Goal: Task Accomplishment & Management: Complete application form

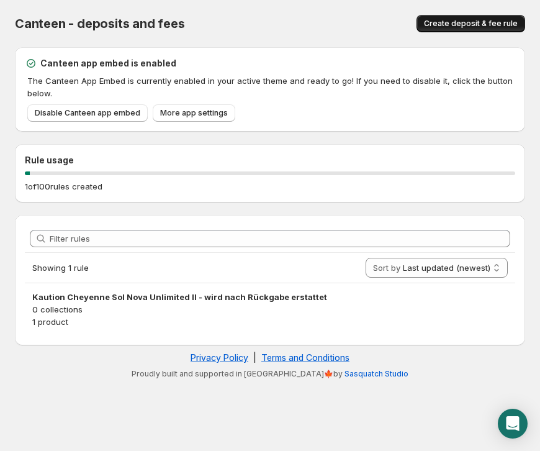
click at [466, 28] on span "Create deposit & fee rule" at bounding box center [471, 24] width 94 height 10
click at [461, 25] on span "Create deposit & fee rule" at bounding box center [471, 24] width 94 height 10
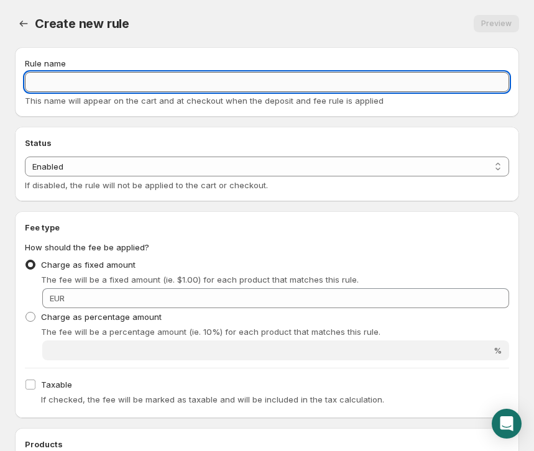
click at [98, 78] on input "Rule name" at bounding box center [267, 82] width 484 height 20
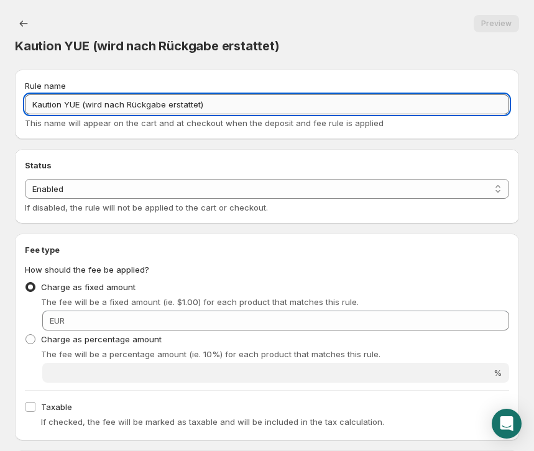
drag, startPoint x: 206, startPoint y: 103, endPoint x: 83, endPoint y: 103, distance: 123.0
click at [83, 103] on input "Kaution YUE (wird nach Rückgabe erstattet)" at bounding box center [267, 104] width 484 height 20
type input "Kaution YUE (wird nach Rückgabe erstattet)"
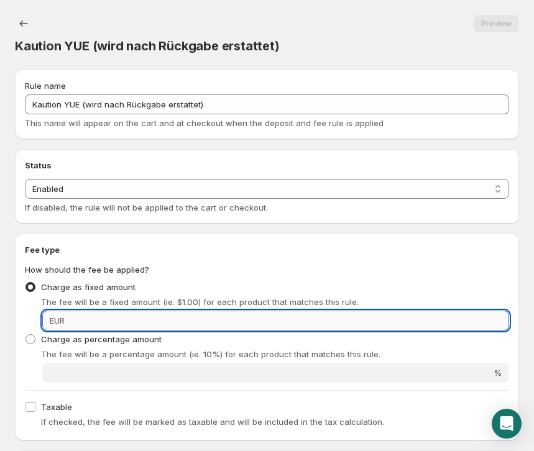
click at [92, 319] on input "Fixed amount" at bounding box center [288, 321] width 440 height 20
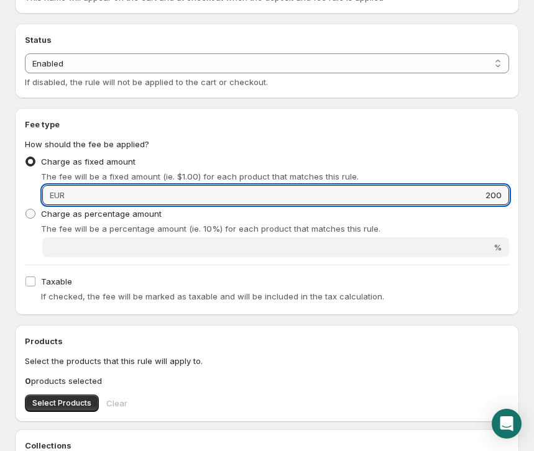
scroll to position [129, 0]
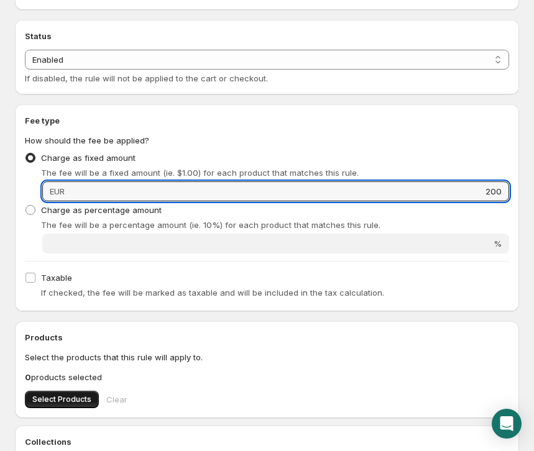
type input "200"
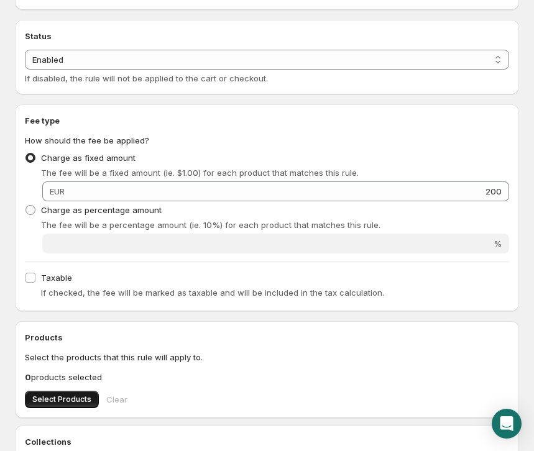
click at [75, 399] on span "Select Products" at bounding box center [61, 399] width 59 height 10
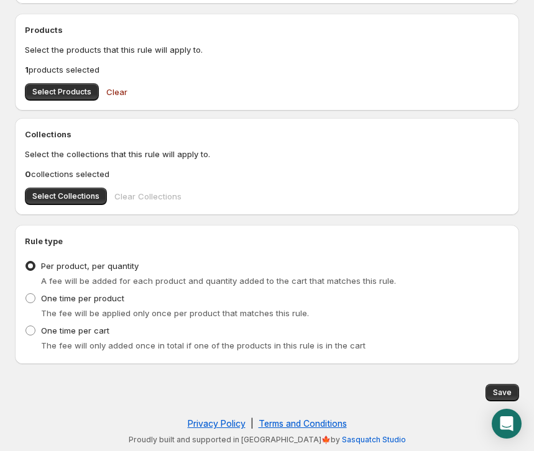
scroll to position [437, 0]
click at [497, 395] on span "Save" at bounding box center [502, 393] width 19 height 10
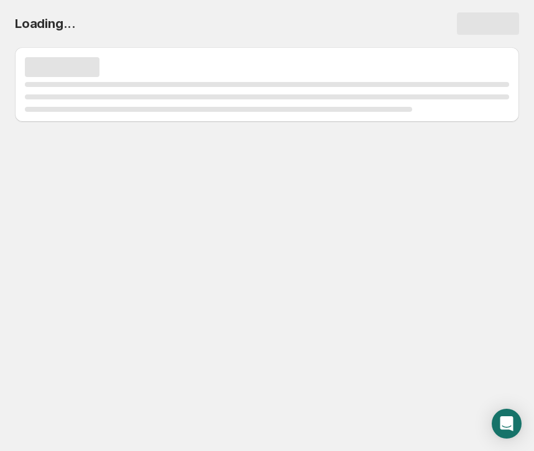
scroll to position [0, 0]
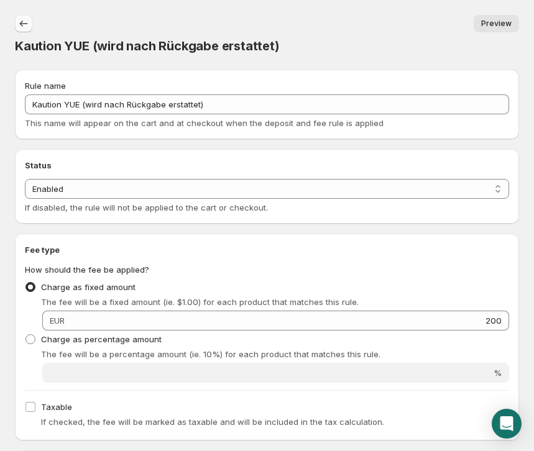
click at [24, 25] on icon "Settings" at bounding box center [23, 23] width 12 height 12
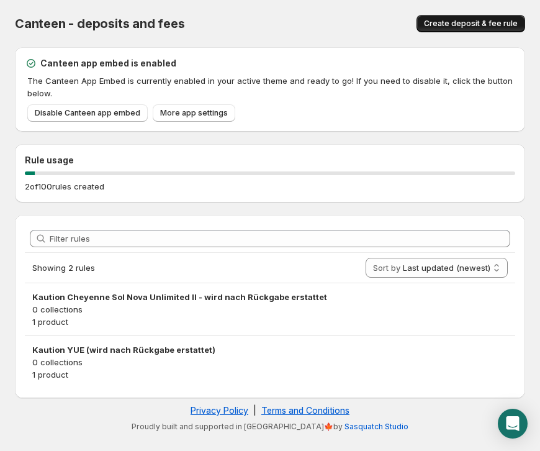
click at [468, 24] on span "Create deposit & fee rule" at bounding box center [471, 24] width 94 height 10
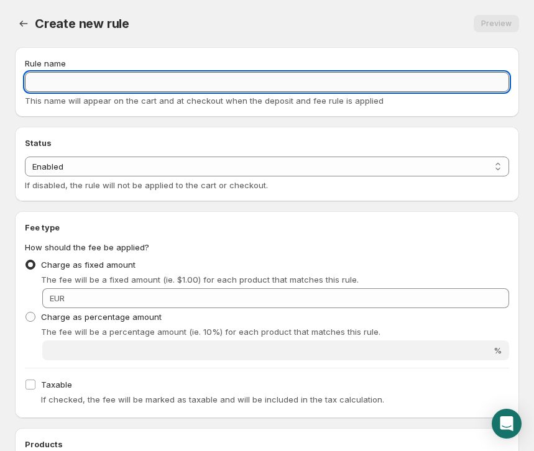
click at [52, 84] on input "Rule name" at bounding box center [267, 82] width 484 height 20
paste input "(wird nach Rückgabe erstattet)"
click at [33, 83] on input "(wird nach Rückgabe erstattet)" at bounding box center [267, 82] width 484 height 20
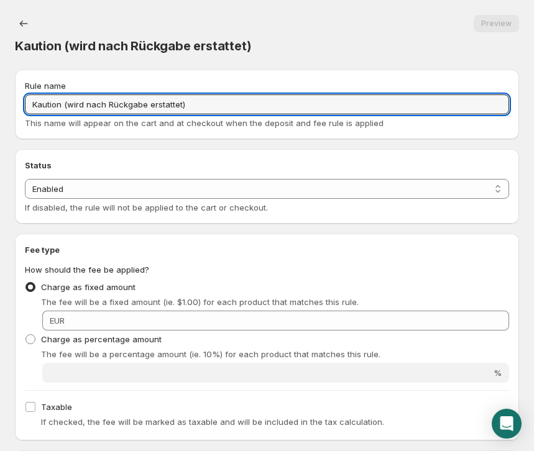
drag, startPoint x: 188, startPoint y: 99, endPoint x: -32, endPoint y: 95, distance: 220.5
click at [0, 95] on html "Home Help Kaution (wird nach Rückgabe erstattet). This page is ready Kaution (w…" at bounding box center [267, 225] width 534 height 451
click at [63, 109] on input "Kaution (wird nach Rückgabe erstattet)" at bounding box center [267, 104] width 484 height 20
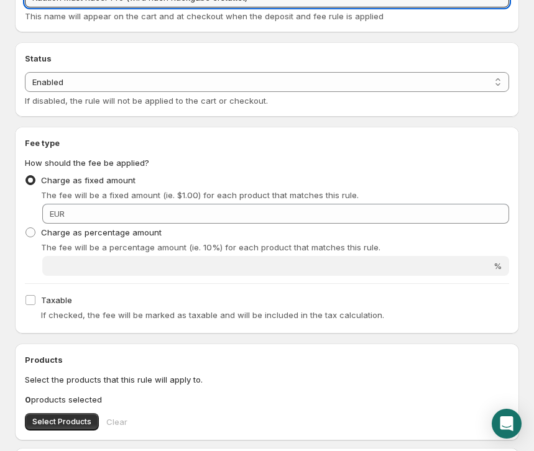
scroll to position [110, 0]
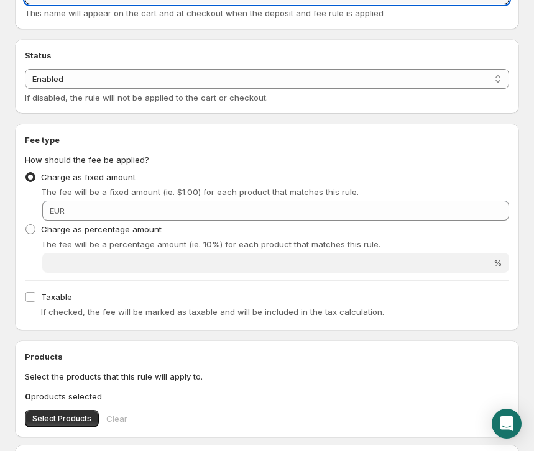
type input "Kaution Mast Racer Pro (wird nach Rückgabe erstattet)"
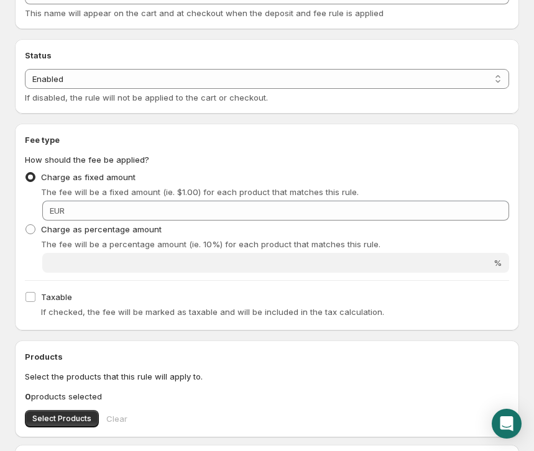
click at [66, 209] on div "EUR" at bounding box center [275, 211] width 466 height 20
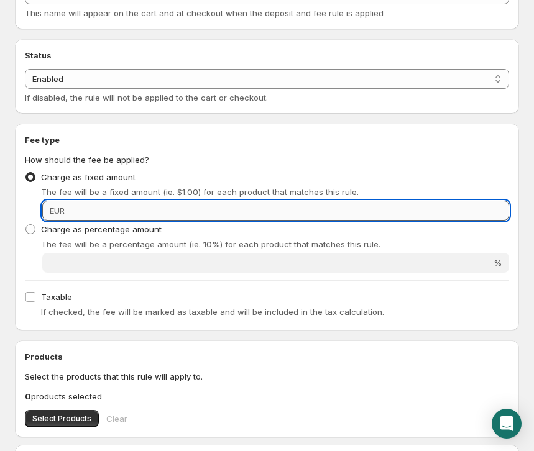
click at [73, 212] on input "Fixed amount" at bounding box center [288, 211] width 440 height 20
type input "150"
click at [217, 355] on h2 "Products" at bounding box center [267, 356] width 484 height 12
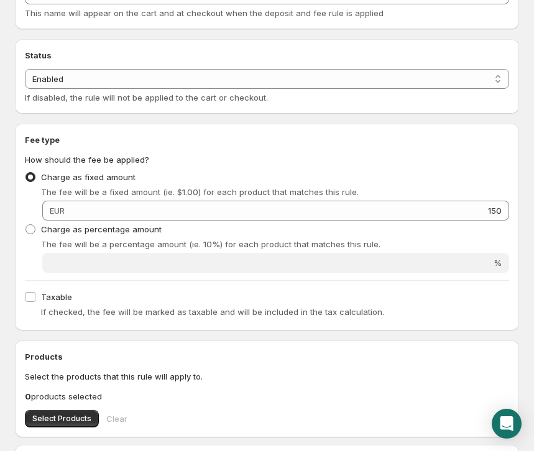
click at [57, 210] on span "EUR" at bounding box center [57, 211] width 15 height 10
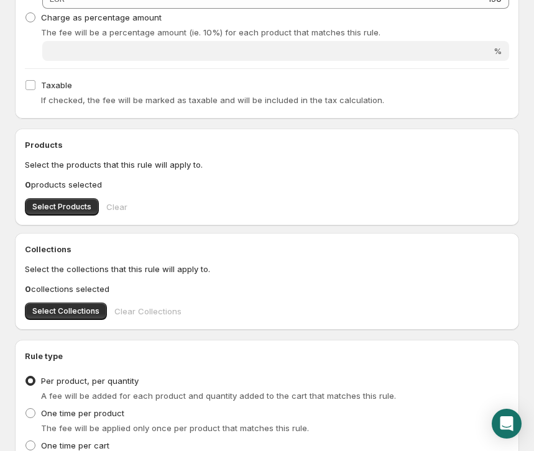
scroll to position [320, 0]
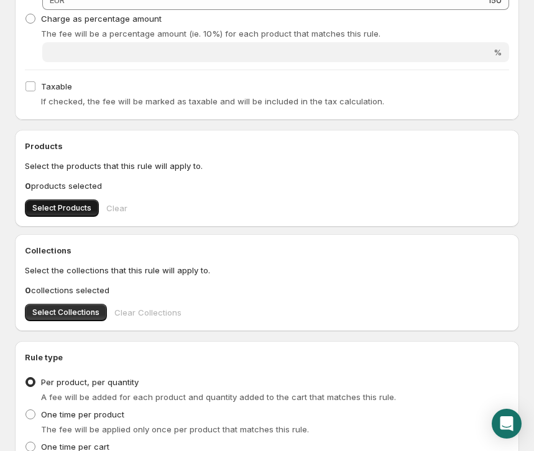
click at [68, 211] on span "Select Products" at bounding box center [61, 208] width 59 height 10
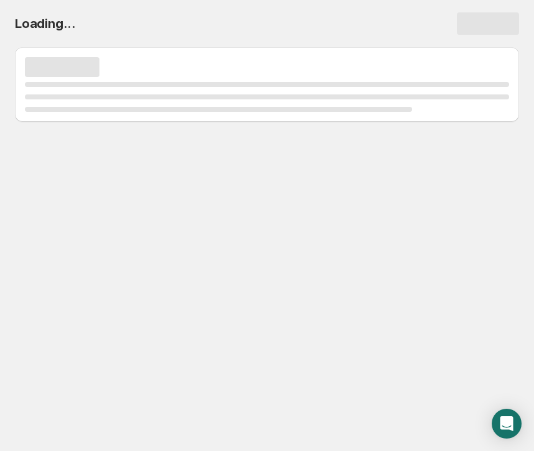
scroll to position [0, 0]
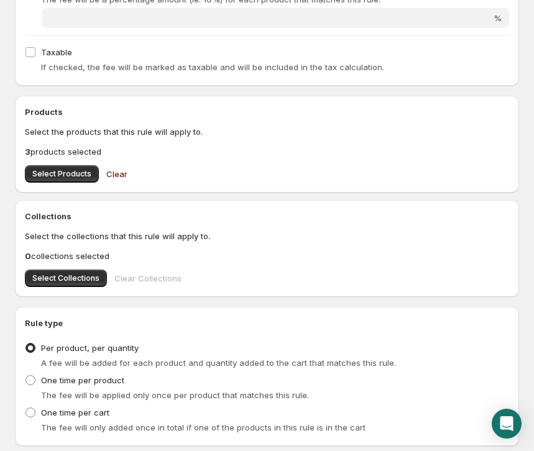
scroll to position [355, 0]
click at [70, 177] on span "Select Products" at bounding box center [61, 173] width 59 height 10
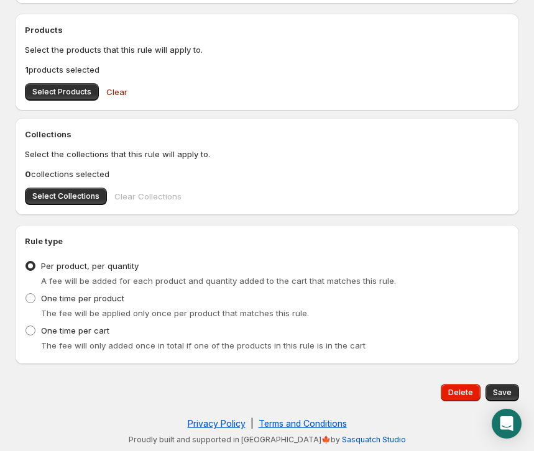
scroll to position [437, 0]
click at [499, 392] on span "Save" at bounding box center [502, 393] width 19 height 10
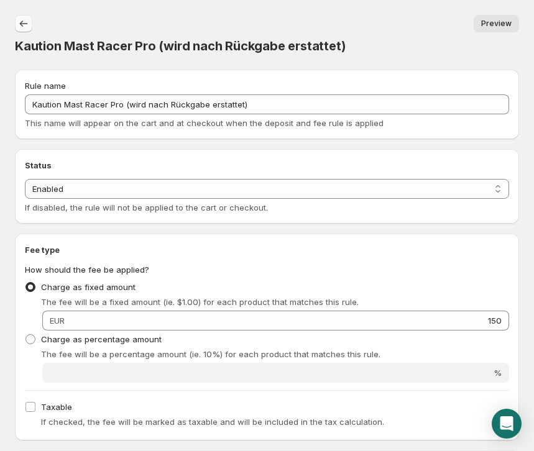
click at [22, 20] on icon "Settings" at bounding box center [23, 23] width 12 height 12
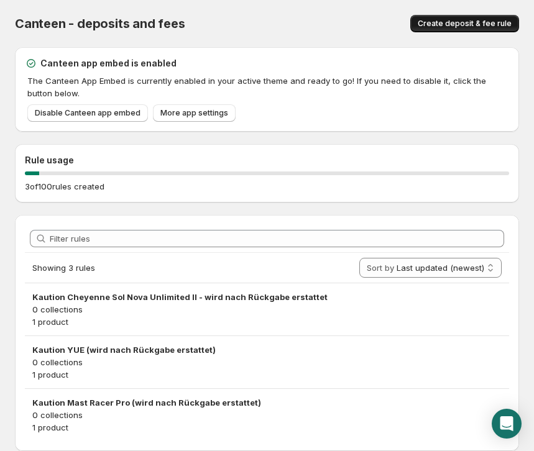
click at [456, 25] on span "Create deposit & fee rule" at bounding box center [464, 24] width 94 height 10
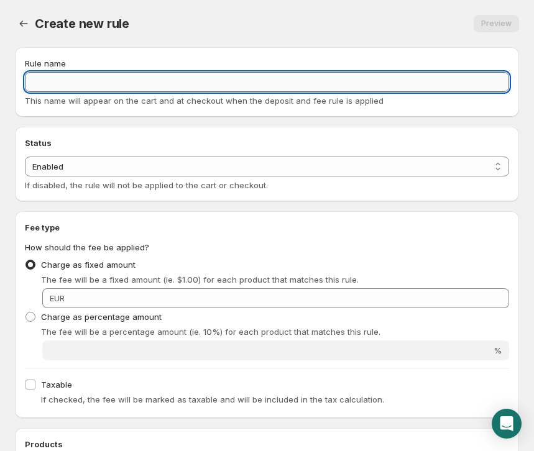
click at [71, 80] on input "Rule name" at bounding box center [267, 82] width 484 height 20
paste input "Kaution (wird nach Rückgabe erstattet)"
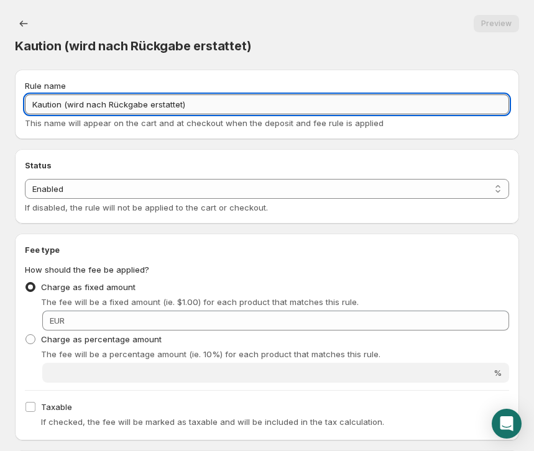
click at [61, 104] on input "Kaution (wird nach Rückgabe erstattet)" at bounding box center [267, 104] width 484 height 20
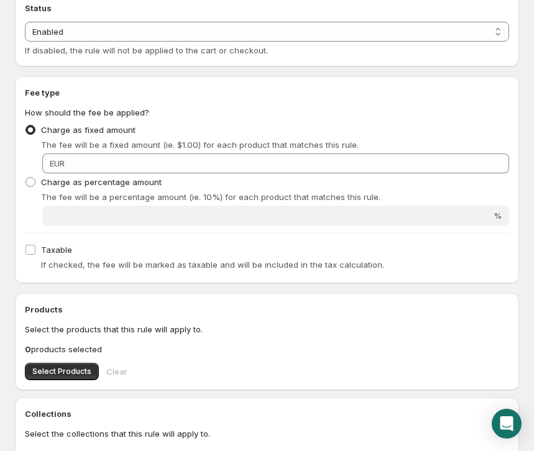
scroll to position [158, 0]
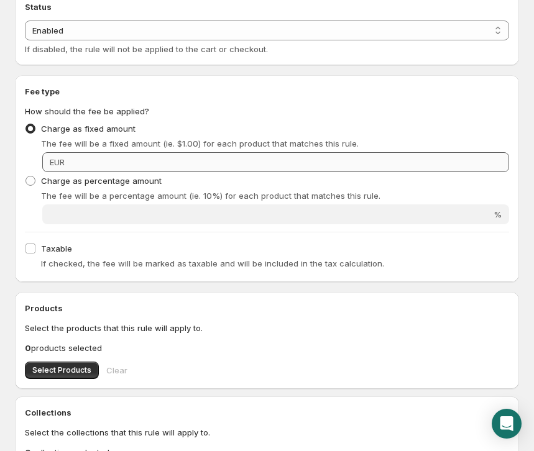
type input "Kaution Mast Racer (wird nach Rückgabe erstattet)"
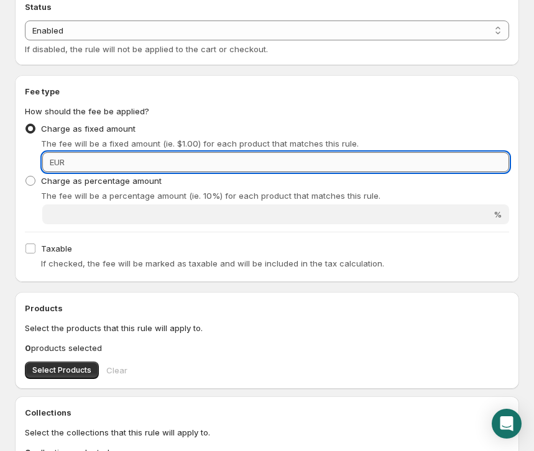
click at [115, 162] on input "Fixed amount" at bounding box center [288, 162] width 440 height 20
click at [78, 160] on input "Fixed amount" at bounding box center [288, 162] width 440 height 20
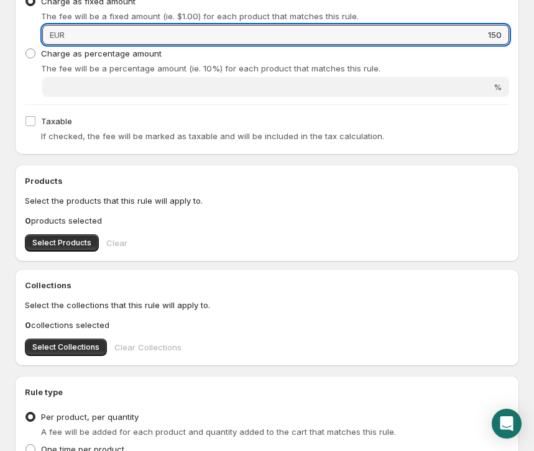
scroll to position [291, 0]
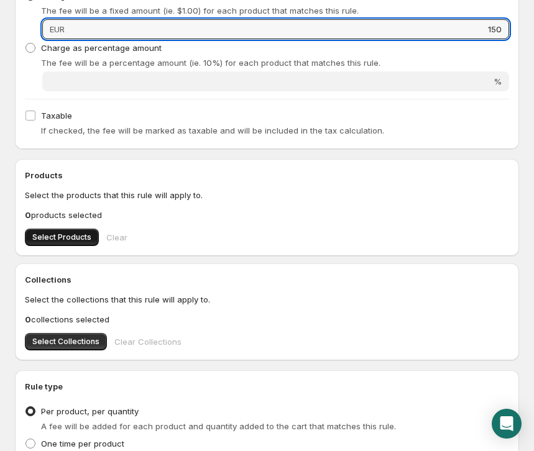
type input "150"
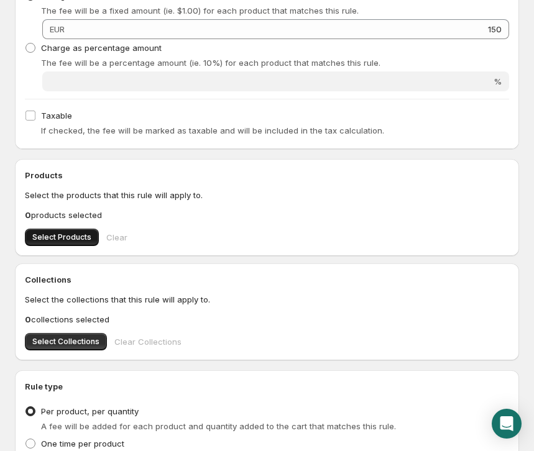
click at [66, 240] on span "Select Products" at bounding box center [61, 237] width 59 height 10
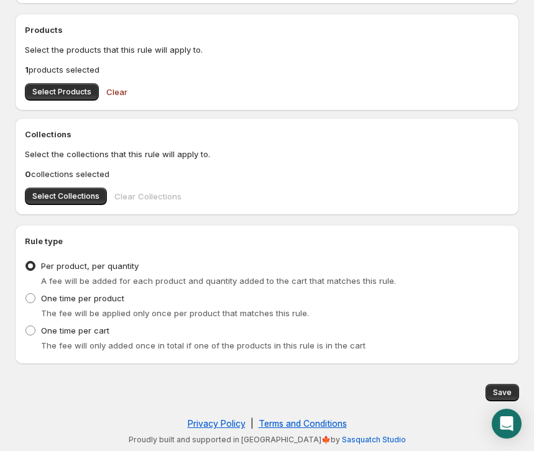
scroll to position [437, 0]
click at [497, 396] on span "Save" at bounding box center [502, 393] width 19 height 10
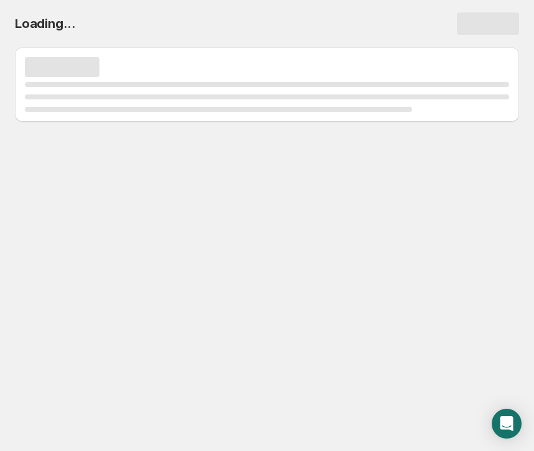
scroll to position [0, 0]
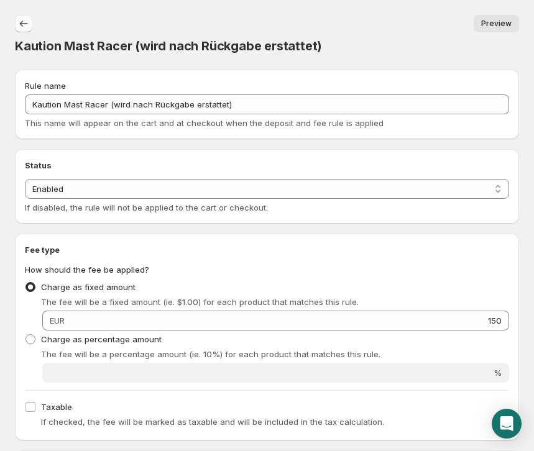
click at [22, 24] on icon "Settings" at bounding box center [23, 23] width 12 height 12
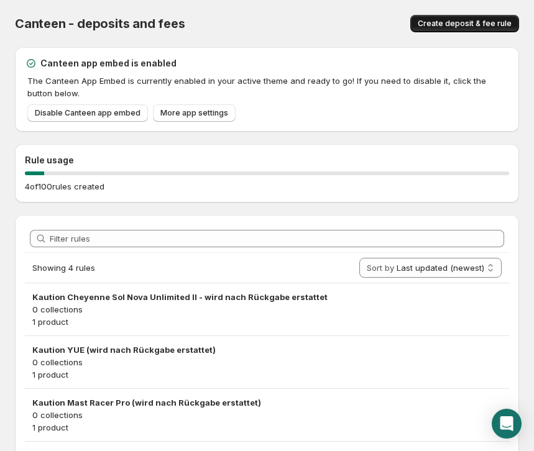
click at [455, 23] on span "Create deposit & fee rule" at bounding box center [464, 24] width 94 height 10
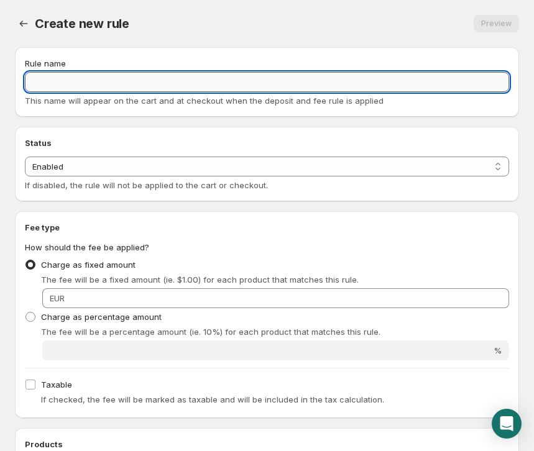
click at [51, 83] on input "Rule name" at bounding box center [267, 82] width 484 height 20
paste input "Kaution (wird nach Rückgabe erstattet)"
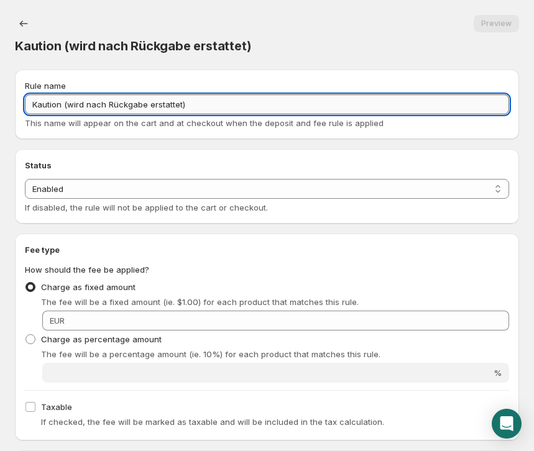
click at [60, 101] on input "Kaution (wird nach Rückgabe erstattet)" at bounding box center [267, 104] width 484 height 20
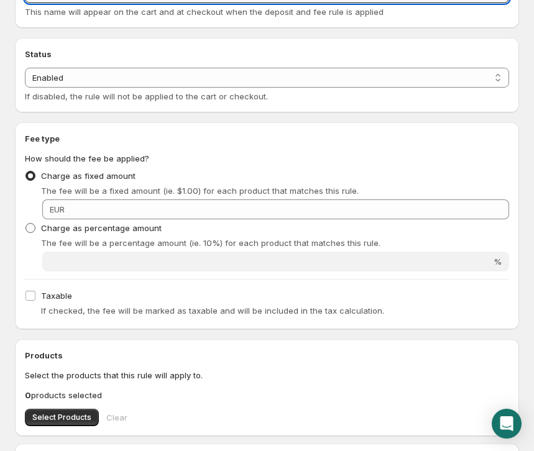
scroll to position [122, 0]
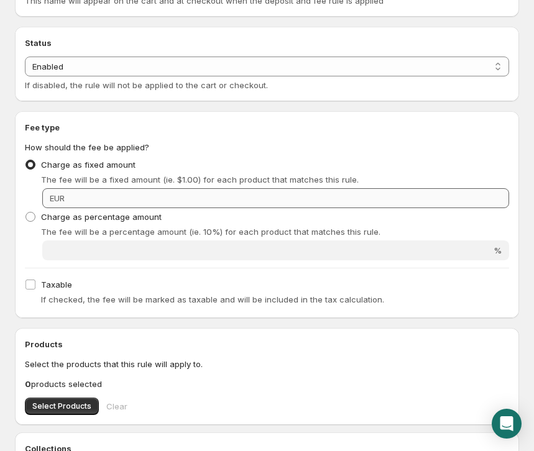
type input "Kaution [PERSON_NAME] (wird nach Rückgabe erstattet)"
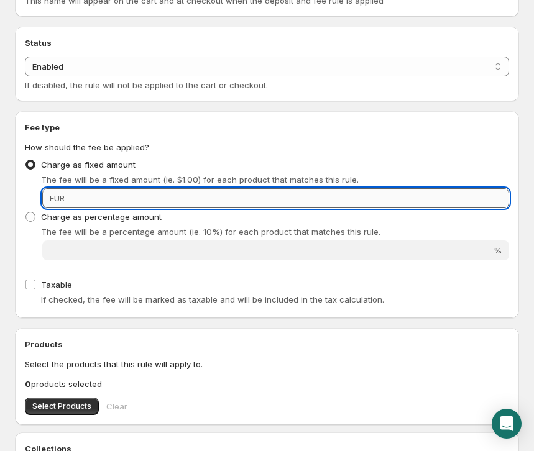
click at [93, 202] on input "Fixed amount" at bounding box center [288, 198] width 440 height 20
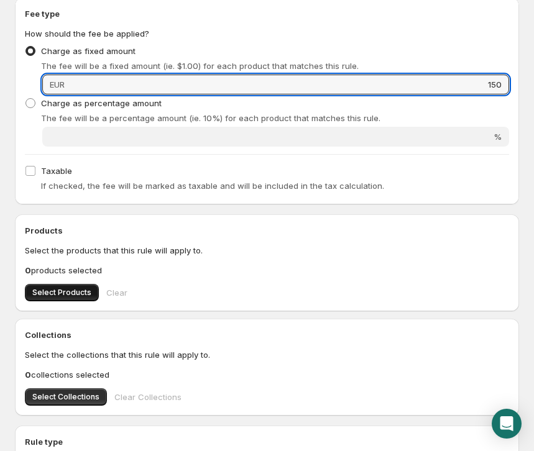
scroll to position [240, 0]
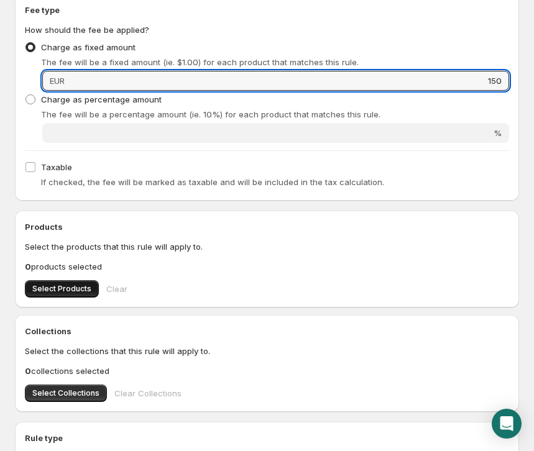
type input "150"
click at [66, 287] on span "Select Products" at bounding box center [61, 289] width 59 height 10
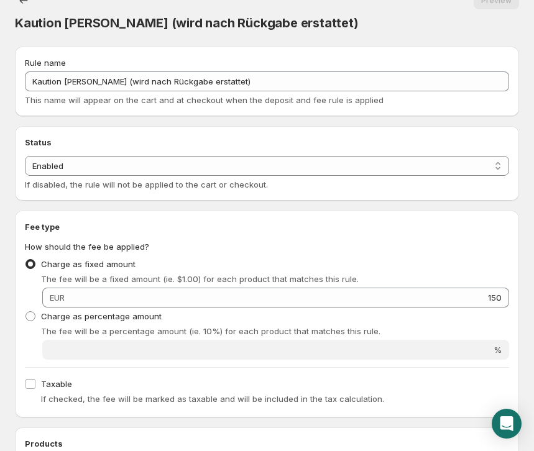
scroll to position [0, 0]
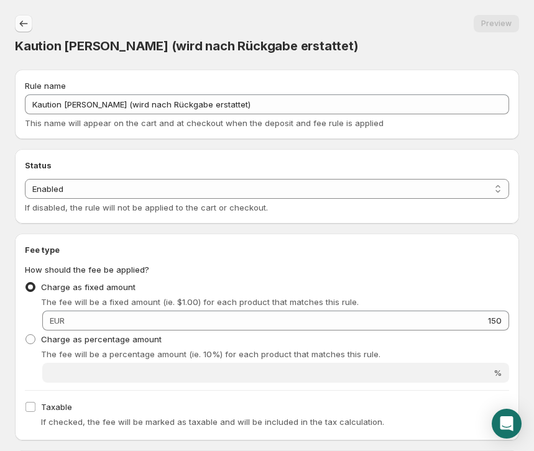
click at [21, 24] on icon "Settings" at bounding box center [24, 23] width 8 height 6
click at [27, 21] on icon "Settings" at bounding box center [23, 23] width 12 height 12
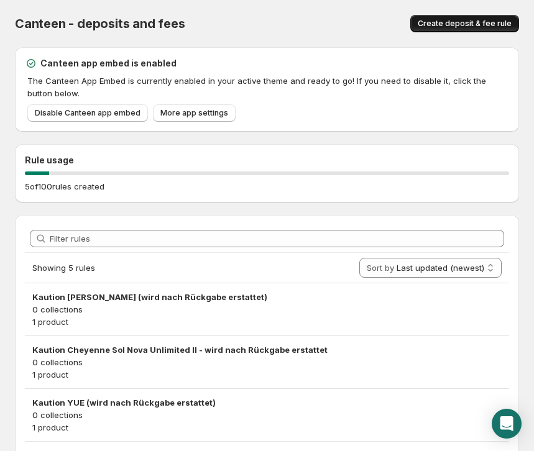
click at [475, 22] on span "Create deposit & fee rule" at bounding box center [464, 24] width 94 height 10
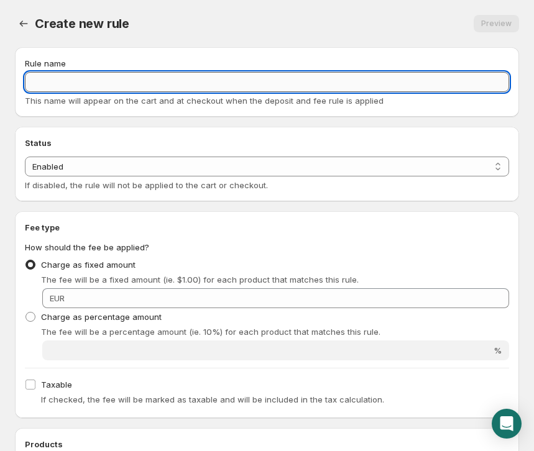
click at [47, 81] on input "Rule name" at bounding box center [267, 82] width 484 height 20
paste input "Kaution (wird nach Rückgabe erstattet)"
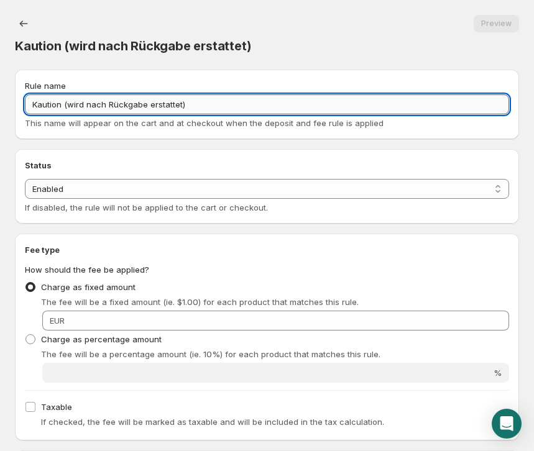
click at [61, 106] on input "Kaution (wird nach Rückgabe erstattet)" at bounding box center [267, 104] width 484 height 20
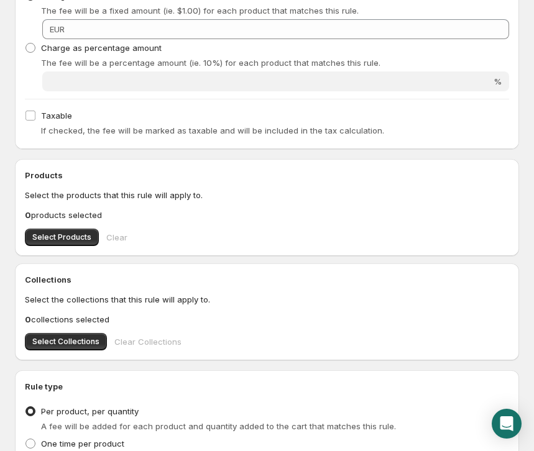
scroll to position [343, 0]
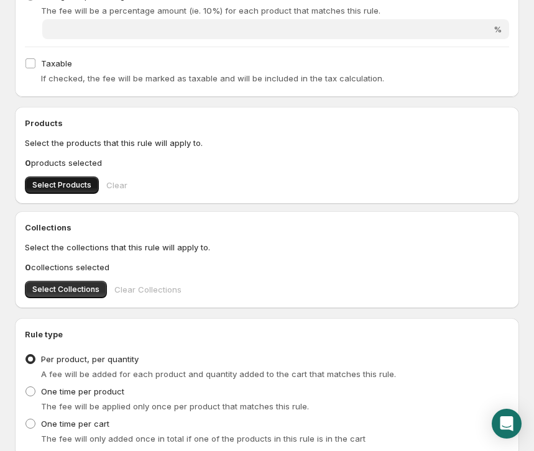
type input "Kaution Mast Fold 2 Pro (wird nach Rückgabe erstattet)"
click at [70, 185] on span "Select Products" at bounding box center [61, 185] width 59 height 10
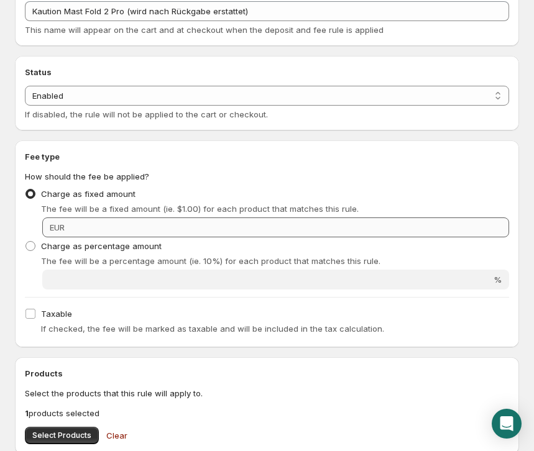
scroll to position [90, 0]
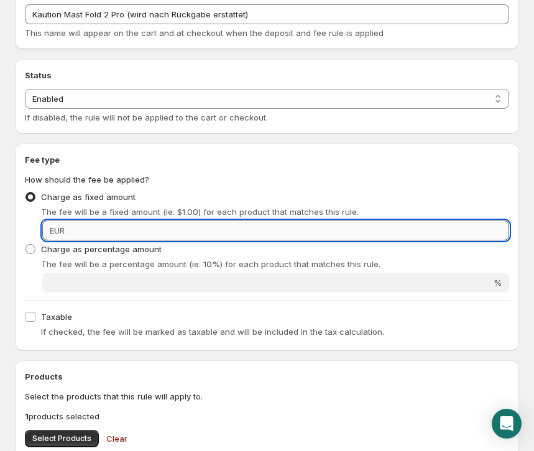
click at [96, 235] on input "Fixed amount" at bounding box center [288, 230] width 440 height 20
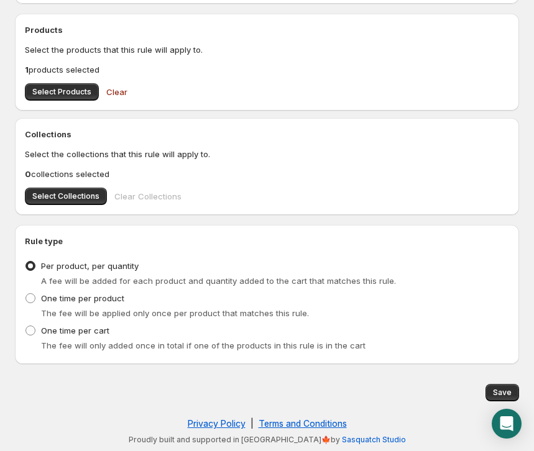
scroll to position [437, 0]
type input "110"
click at [501, 391] on span "Save" at bounding box center [502, 393] width 19 height 10
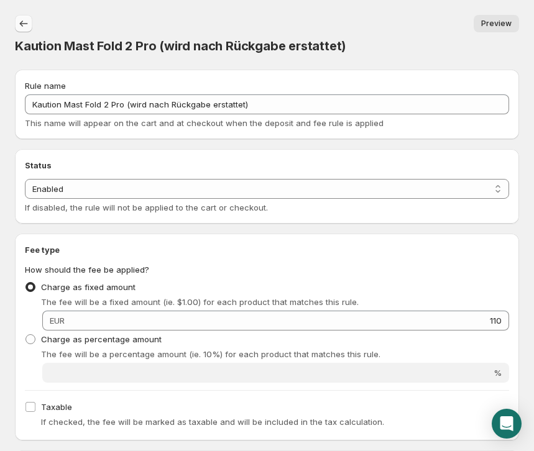
click at [24, 25] on icon "Settings" at bounding box center [23, 23] width 12 height 12
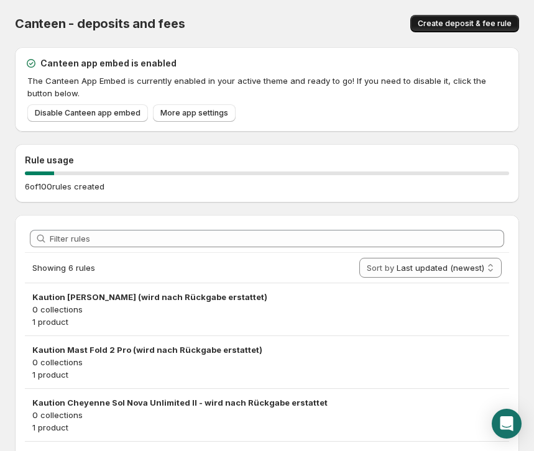
click at [476, 21] on span "Create deposit & fee rule" at bounding box center [464, 24] width 94 height 10
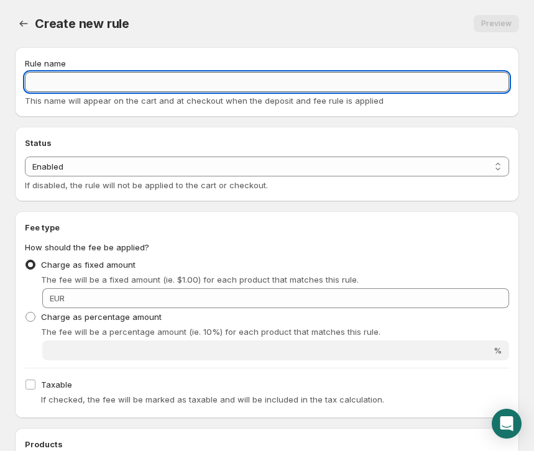
click at [52, 81] on input "Rule name" at bounding box center [267, 82] width 484 height 20
paste input "Kaution (wird nach Rückgabe erstattet)"
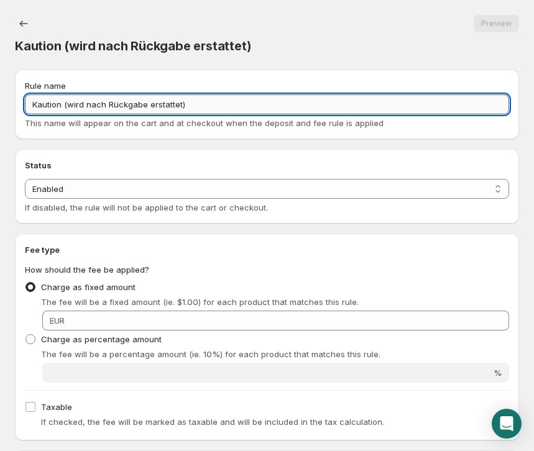
click at [62, 101] on input "Kaution (wird nach Rückgabe erstattet)" at bounding box center [267, 104] width 484 height 20
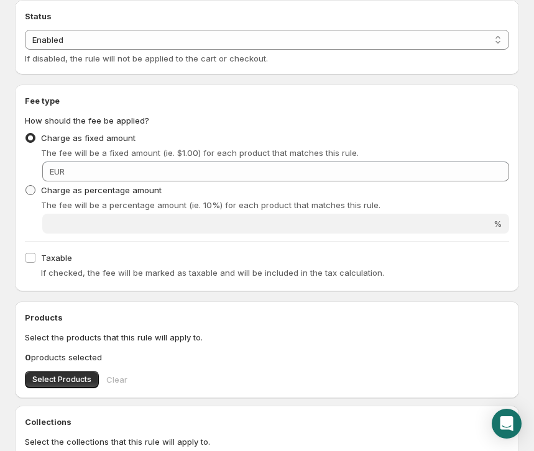
scroll to position [153, 0]
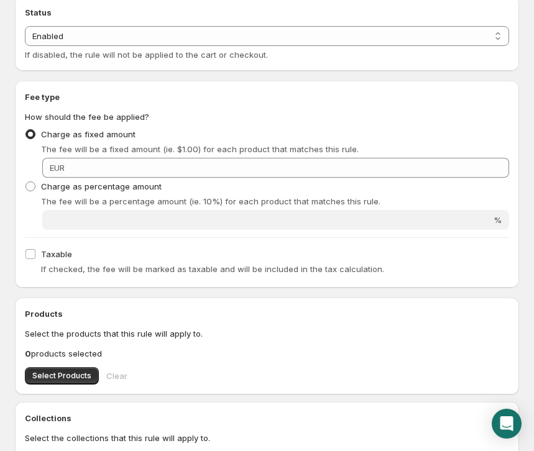
type input "Kaution Mast Archer Ultra (wird nach Rückgabe erstattet)"
click at [65, 168] on span "EUR" at bounding box center [57, 168] width 15 height 10
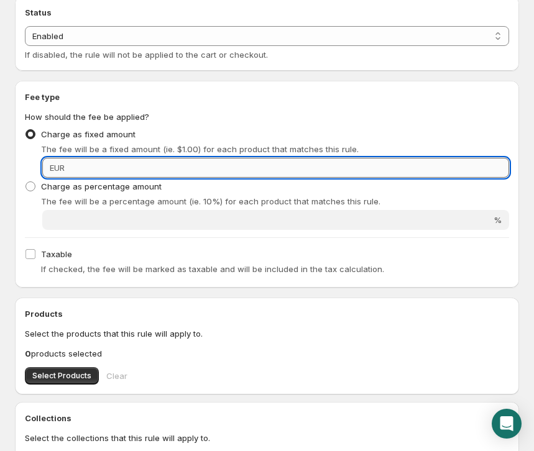
click at [76, 166] on input "Fixed amount" at bounding box center [288, 168] width 440 height 20
type input "5"
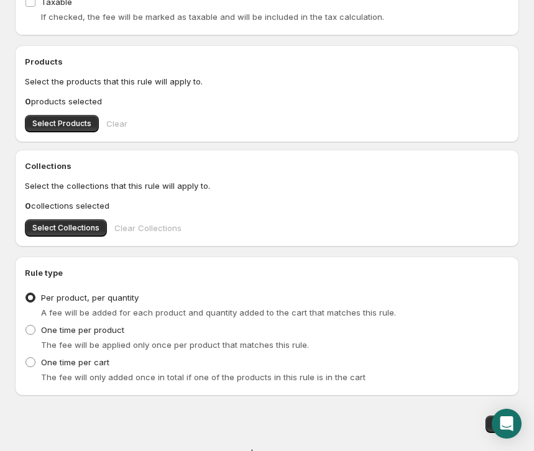
scroll to position [415, 0]
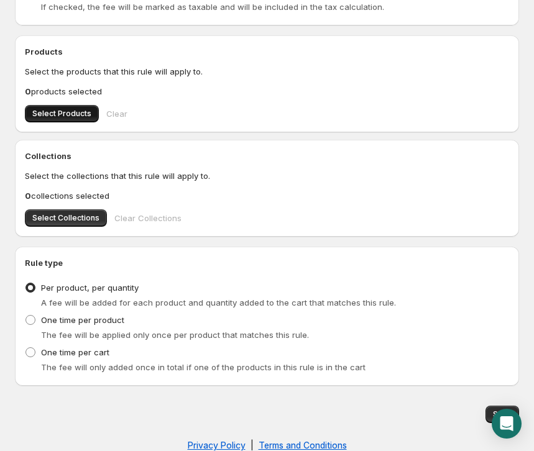
type input "450"
click at [64, 117] on span "Select Products" at bounding box center [61, 114] width 59 height 10
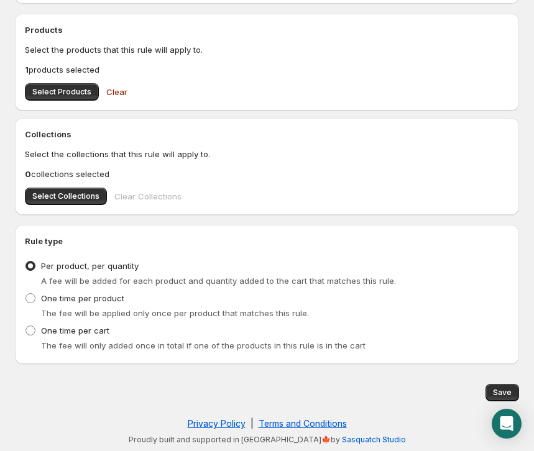
scroll to position [437, 0]
click at [503, 388] on span "Save" at bounding box center [502, 393] width 19 height 10
